Goal: Use online tool/utility: Use online tool/utility

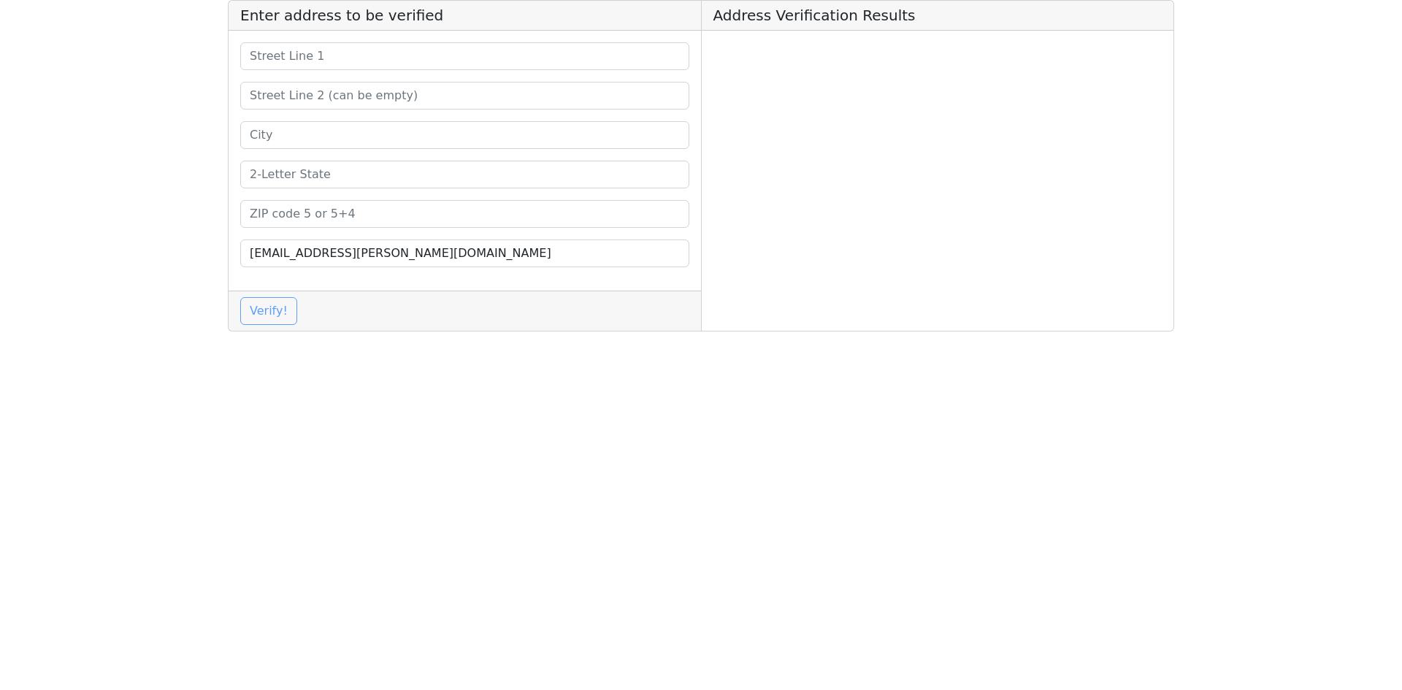
click at [364, 235] on div "[EMAIL_ADDRESS][PERSON_NAME][DOMAIN_NAME]" at bounding box center [465, 161] width 472 height 260
click at [359, 221] on input at bounding box center [464, 214] width 449 height 28
paste input "29803"
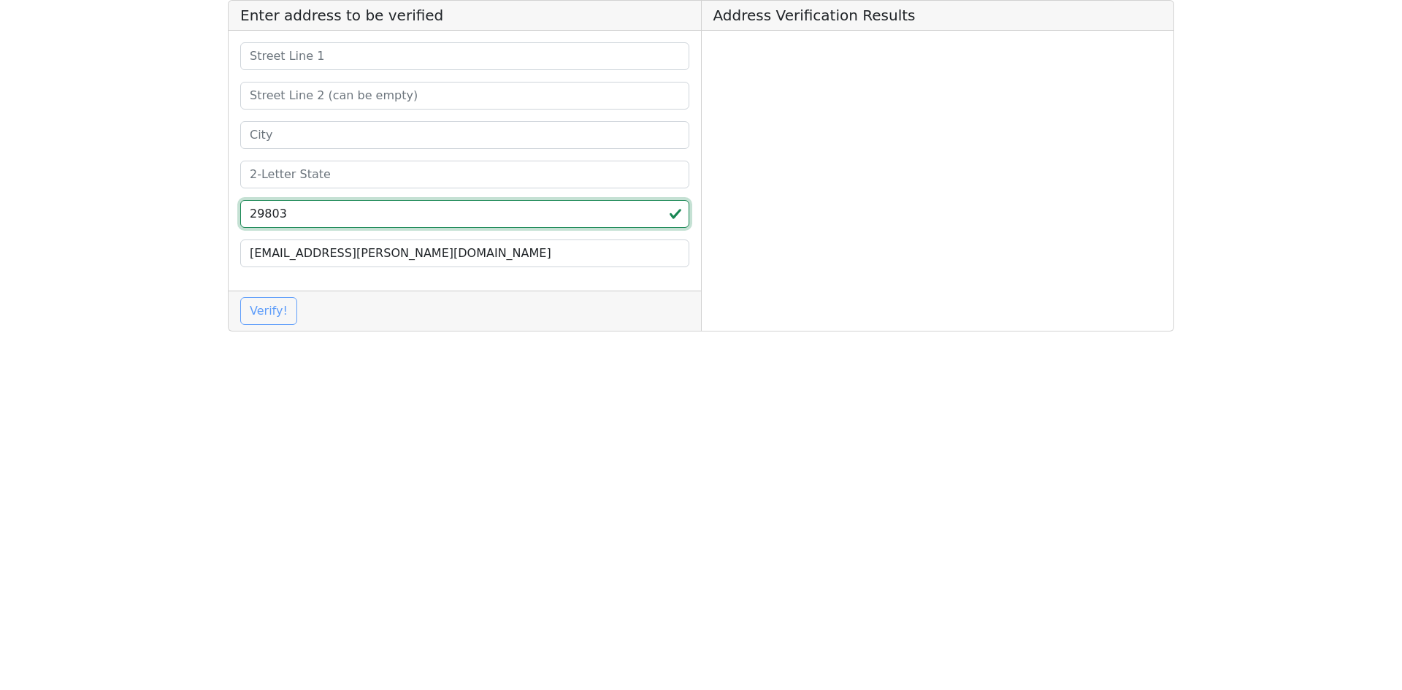
type input "29803"
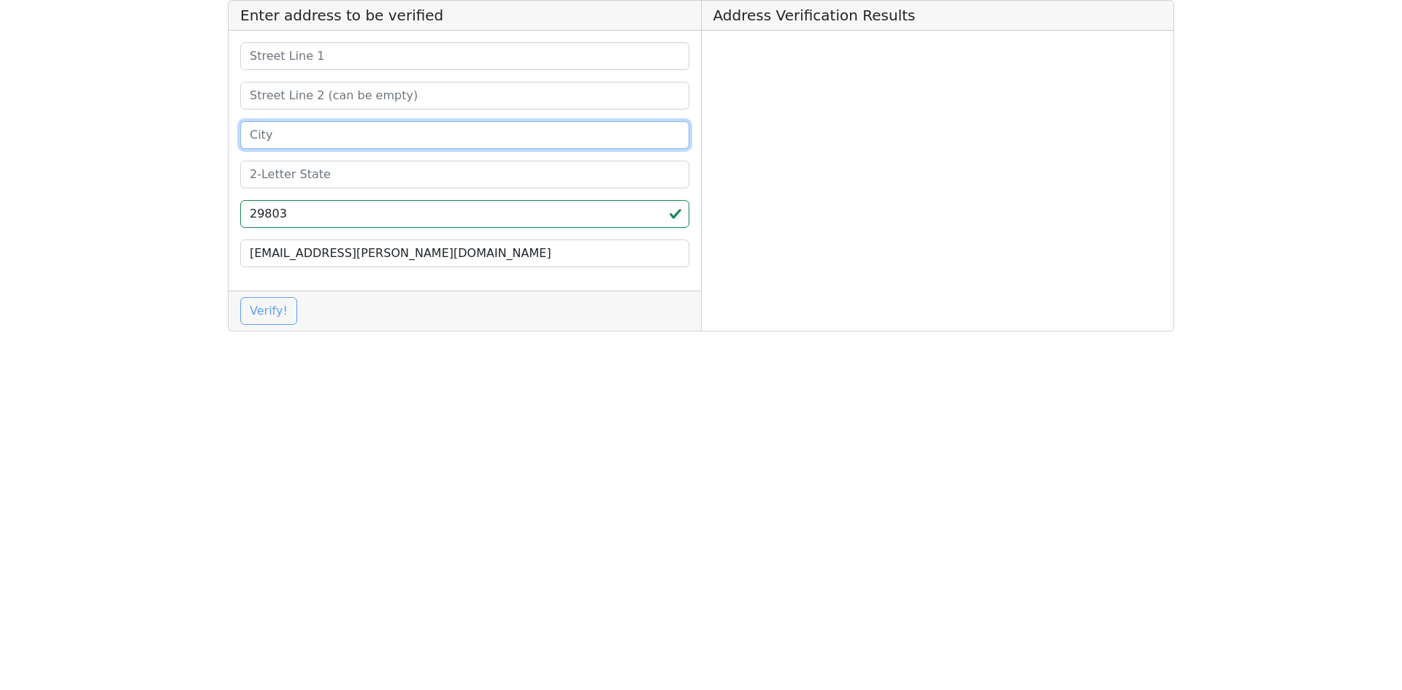
click at [302, 131] on input at bounding box center [464, 135] width 449 height 28
paste input "29803"
type input "29803"
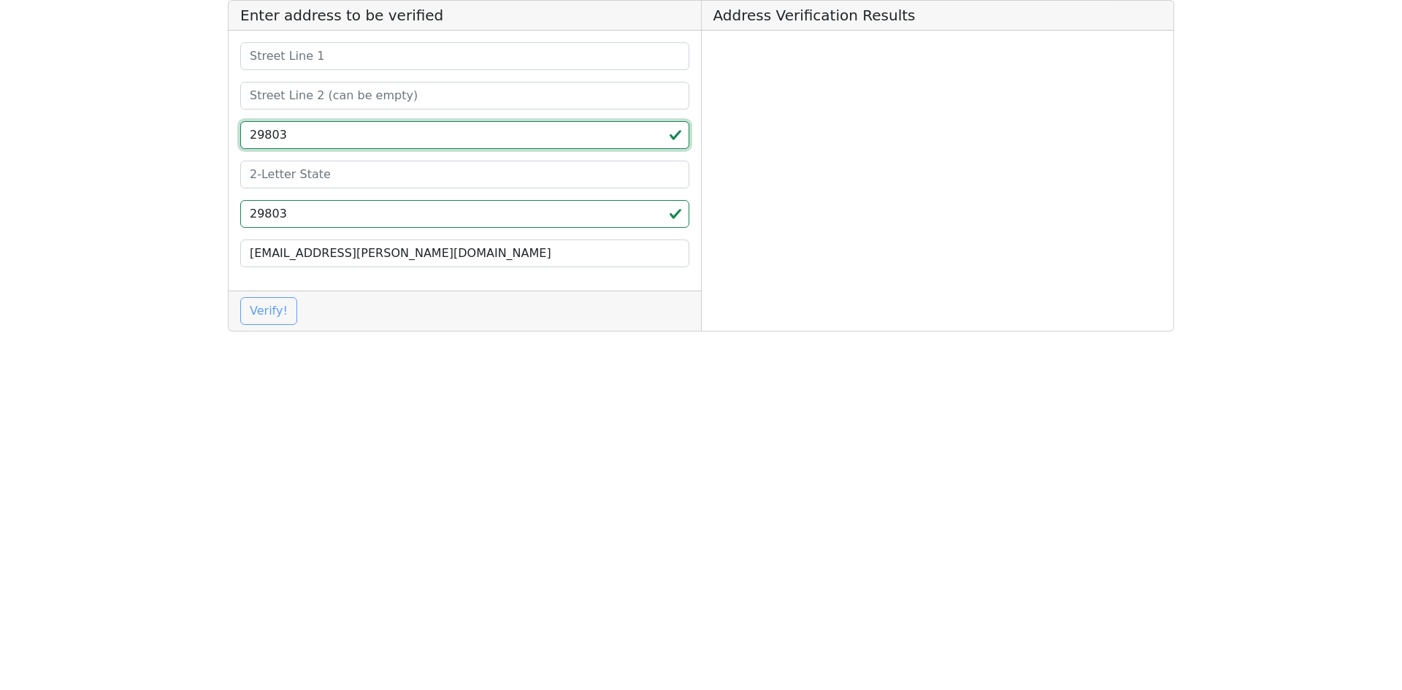
drag, startPoint x: 294, startPoint y: 130, endPoint x: 139, endPoint y: 137, distance: 154.9
click at [139, 137] on app-root "Enter address to be verified 29803 29803 [EMAIL_ADDRESS][PERSON_NAME][DOMAIN_NA…" at bounding box center [701, 171] width 1402 height 343
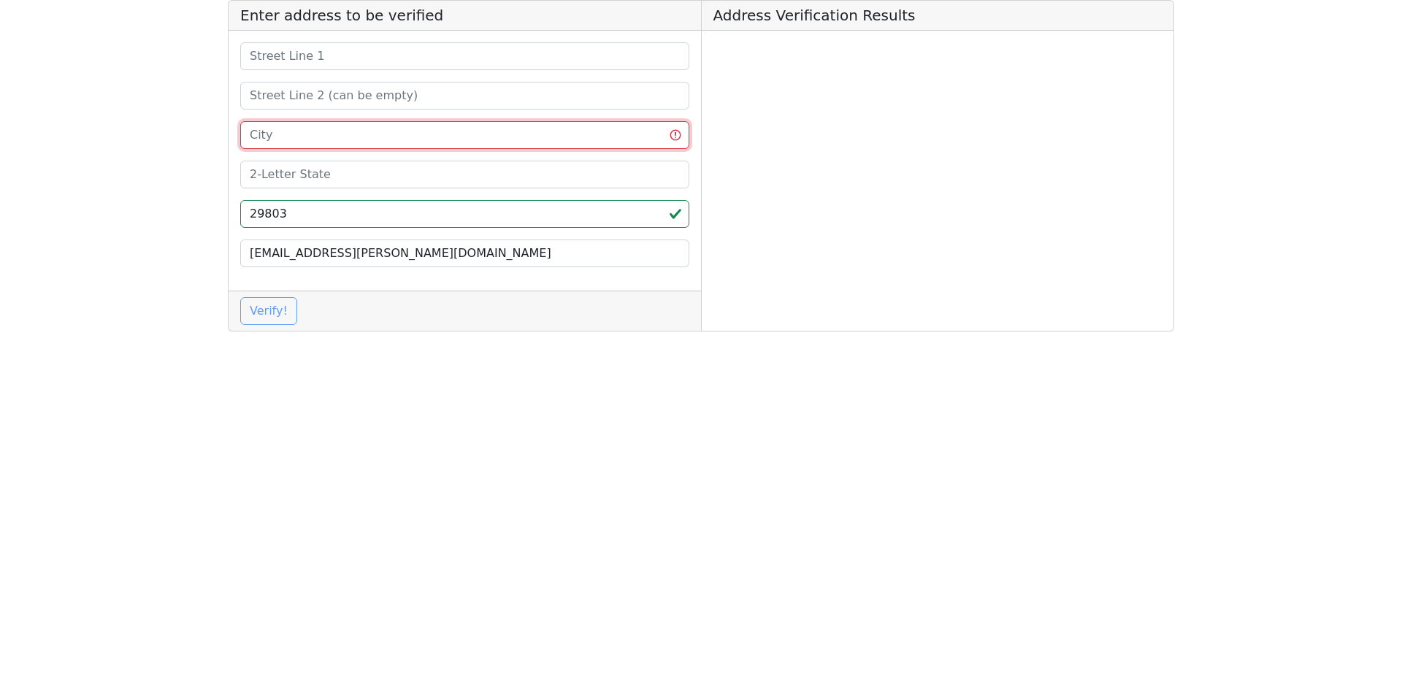
click at [313, 139] on input at bounding box center [464, 135] width 449 height 28
paste input "Aiken"
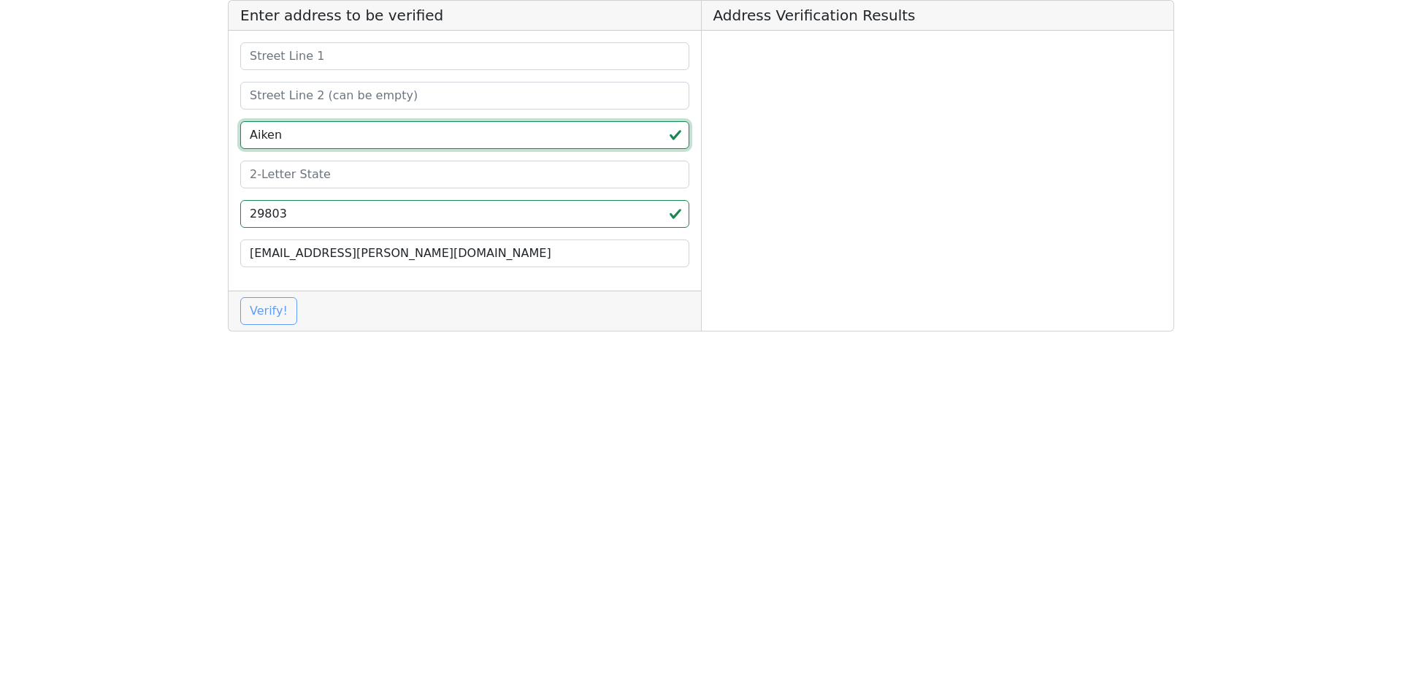
type input "Aiken"
click at [305, 174] on input at bounding box center [464, 175] width 449 height 28
click at [310, 165] on input at bounding box center [464, 175] width 449 height 28
type input "SC"
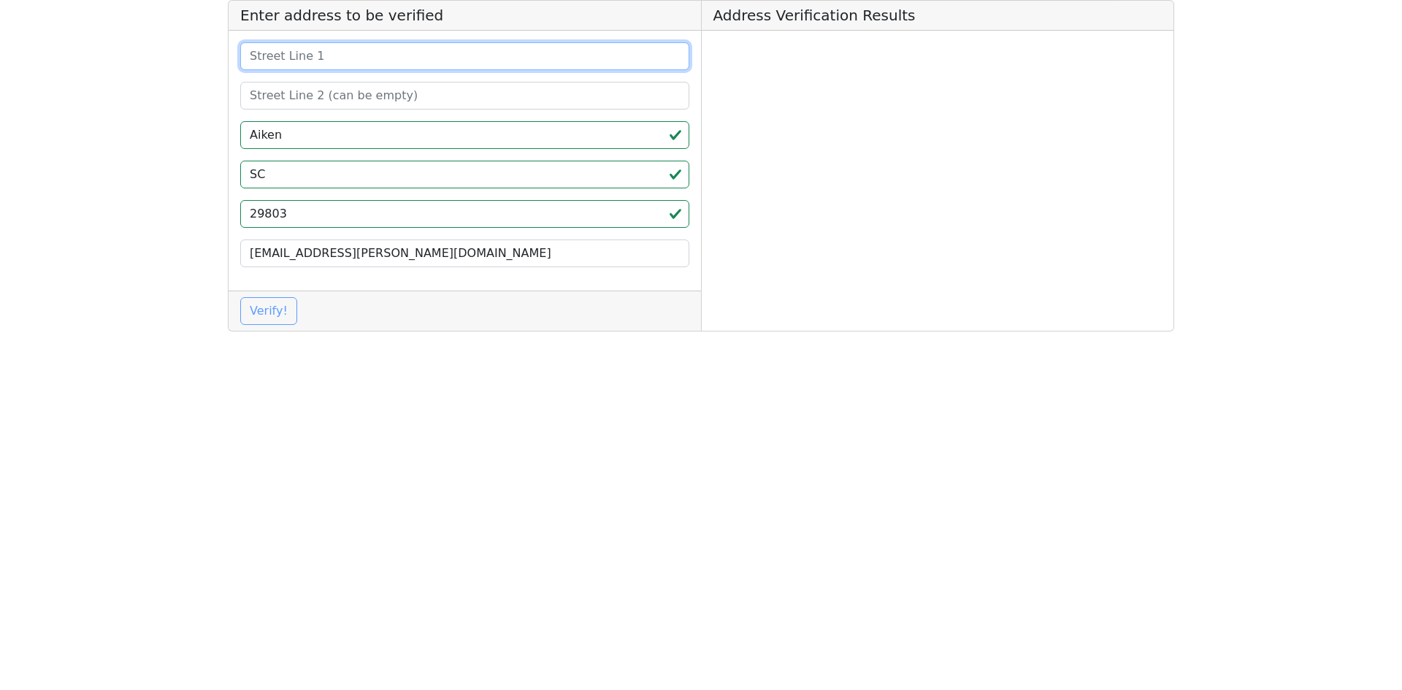
click at [386, 61] on input at bounding box center [464, 56] width 449 height 28
paste input "[STREET_ADDRESS],"
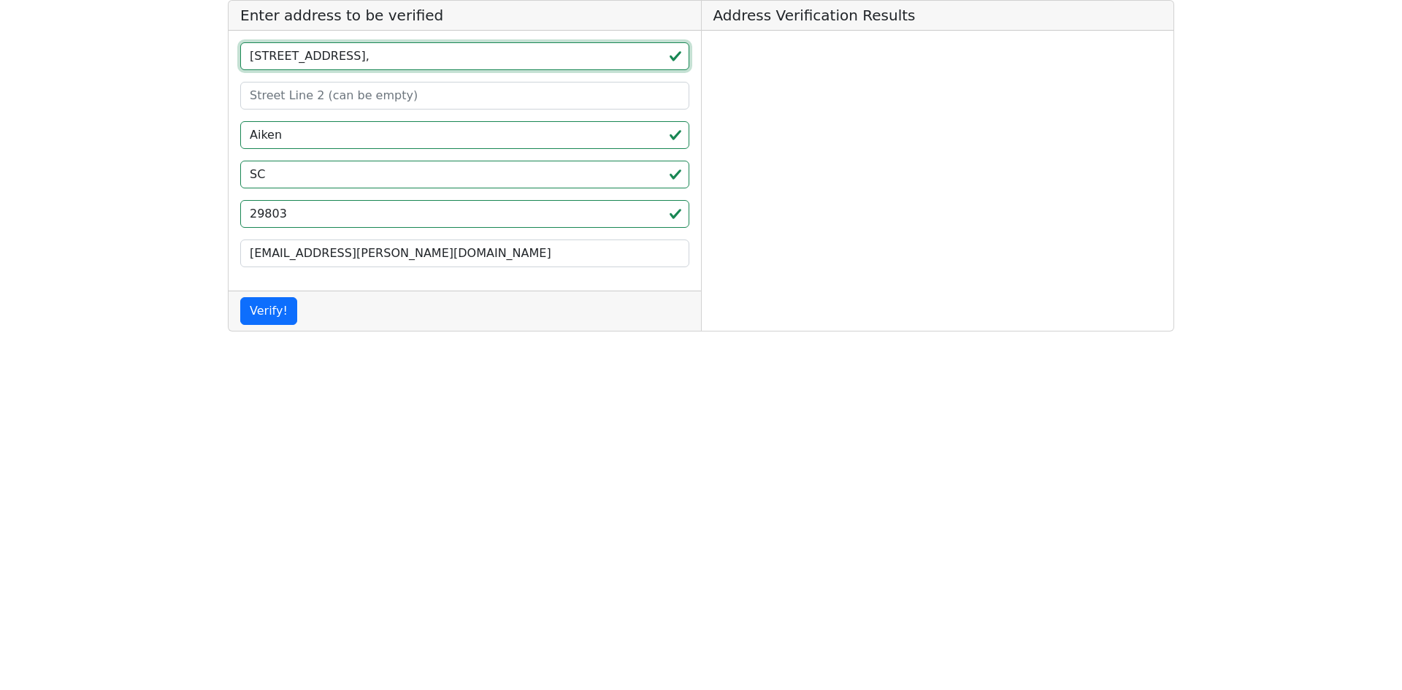
type input "[STREET_ADDRESS],"
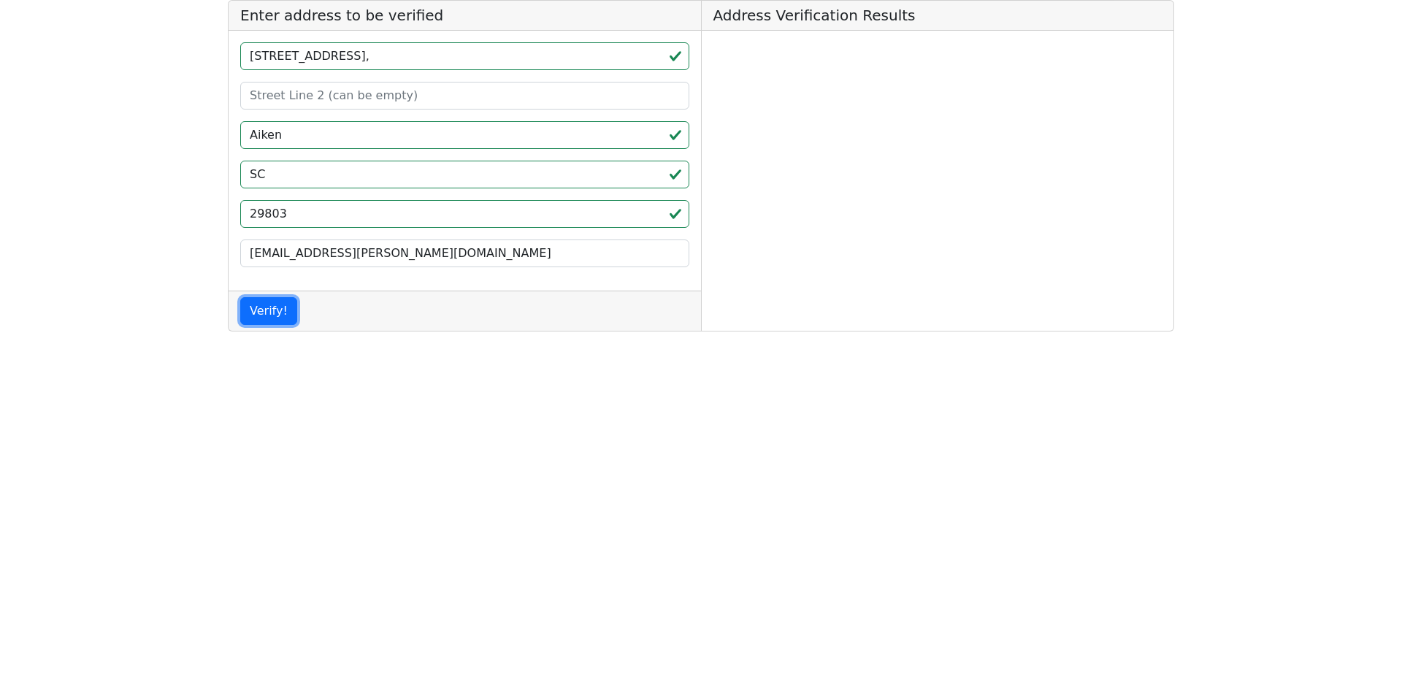
click at [278, 314] on button "Verify!" at bounding box center [268, 311] width 57 height 28
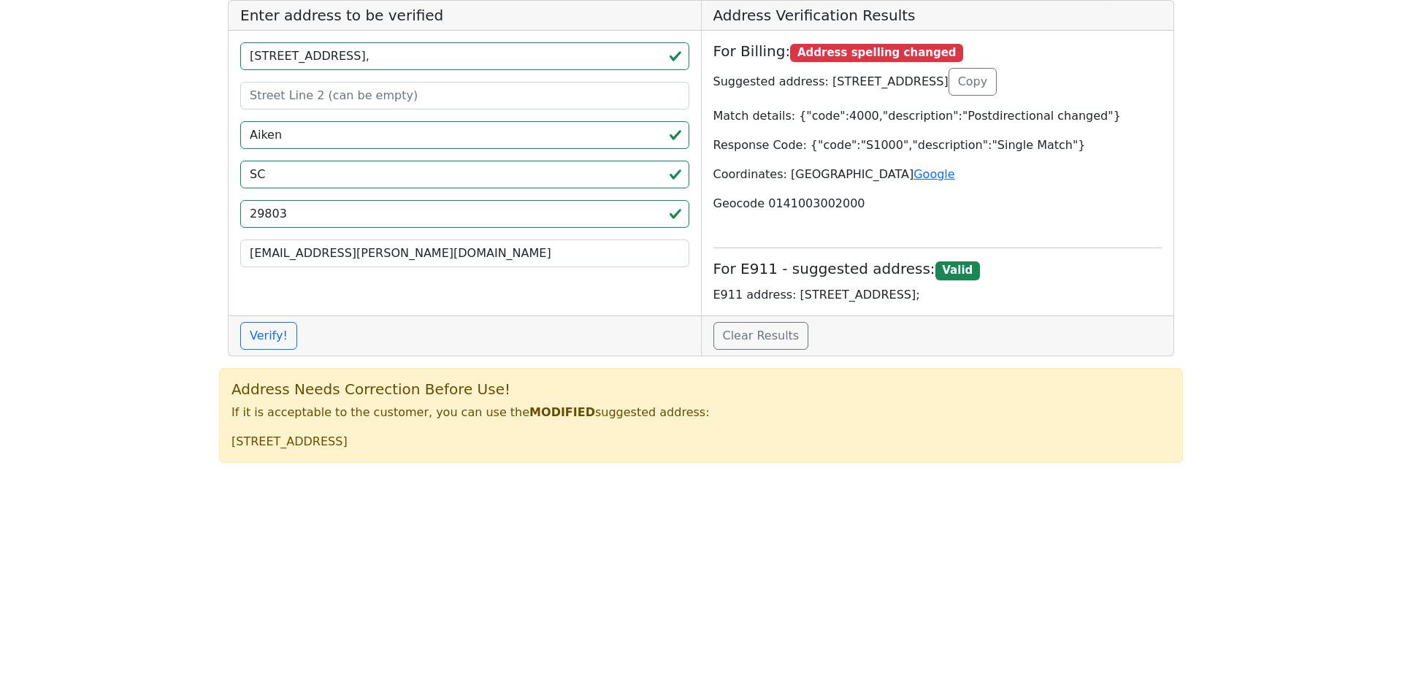
drag, startPoint x: 819, startPoint y: 84, endPoint x: 969, endPoint y: 80, distance: 150.5
click at [969, 80] on p "Suggested address: [STREET_ADDRESS] Copy" at bounding box center [937, 82] width 449 height 28
copy p "150 COACH LIGHT WAY # 200"
click at [983, 77] on p "Suggested address: [STREET_ADDRESS] Copy" at bounding box center [937, 82] width 449 height 28
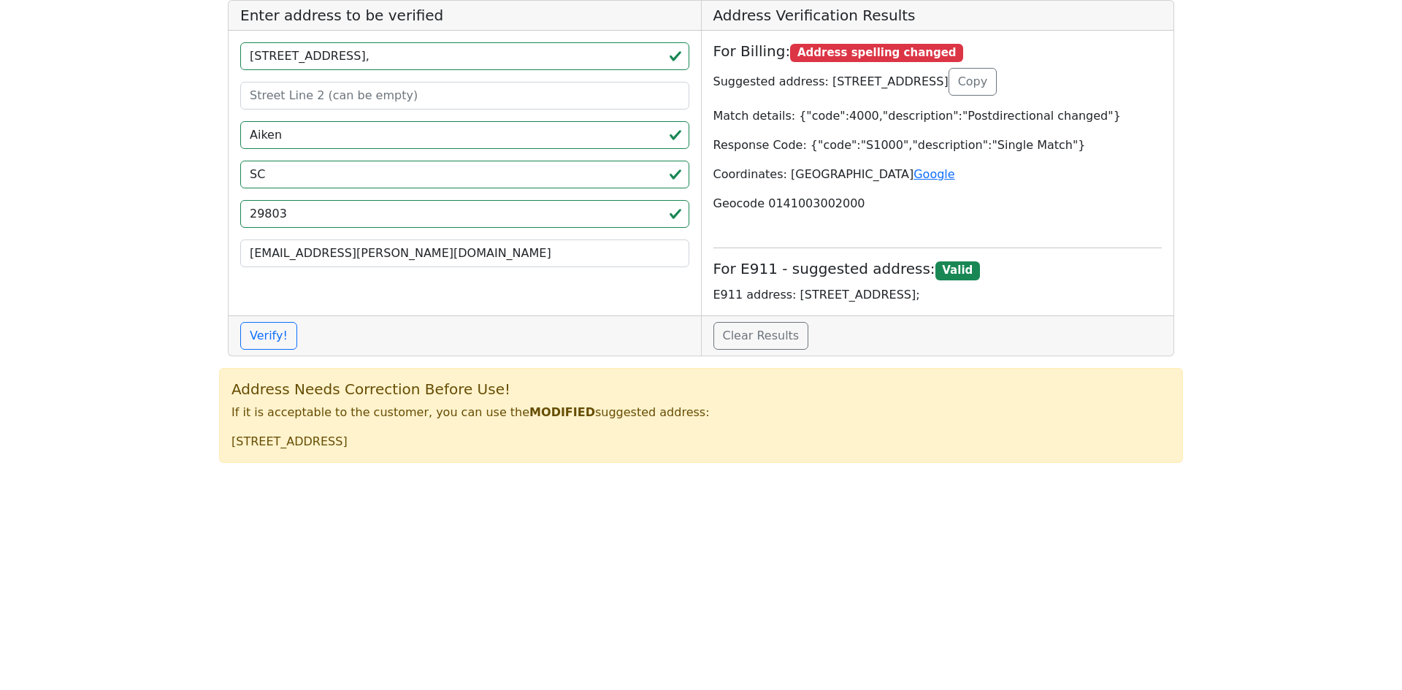
copy p "AIKEN"
